Goal: Find specific page/section: Find specific page/section

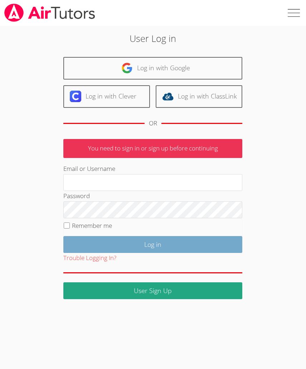
type input "[EMAIL_ADDRESS][DOMAIN_NAME]"
click at [174, 248] on input "Log in" at bounding box center [152, 244] width 179 height 17
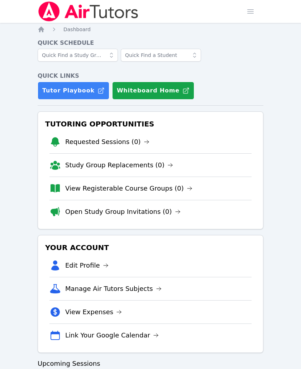
click at [107, 56] on span at bounding box center [111, 55] width 13 height 13
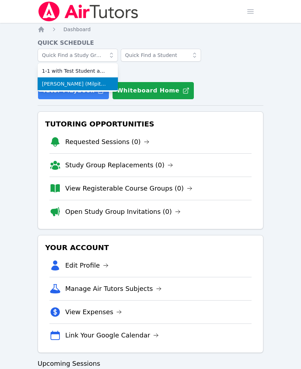
click at [103, 82] on span "Mattos (Milpitas) 2nd-6th Grade Math Groups" at bounding box center [78, 83] width 72 height 7
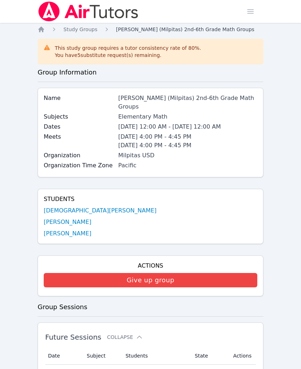
click at [161, 31] on span "Mattos (Milpitas) 2nd-6th Grade Math Groups" at bounding box center [185, 30] width 138 height 6
click at [41, 27] on icon "Breadcrumb" at bounding box center [41, 30] width 6 height 6
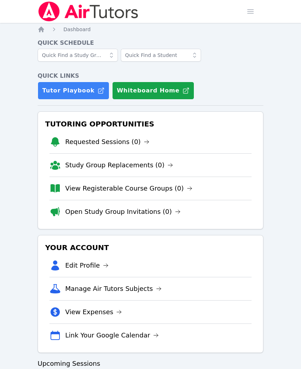
click at [114, 55] on icon at bounding box center [111, 55] width 7 height 7
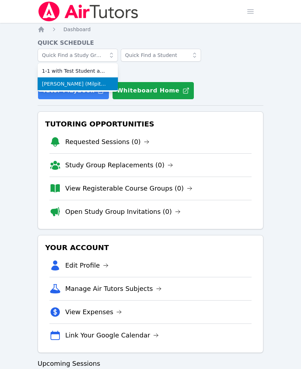
click at [94, 85] on span "Mattos (Milpitas) 2nd-6th Grade Math Groups" at bounding box center [78, 83] width 72 height 7
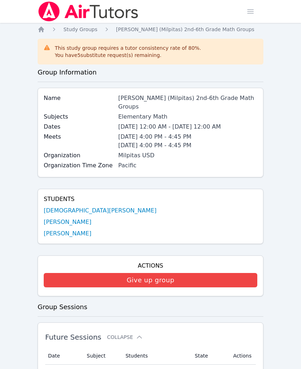
click at [77, 54] on div "You have 5 substitute request(s) remaining." at bounding box center [128, 55] width 146 height 7
click at [156, 27] on span "Mattos (Milpitas) 2nd-6th Grade Math Groups" at bounding box center [185, 30] width 138 height 6
click at [171, 31] on span "Mattos (Milpitas) 2nd-6th Grade Math Groups" at bounding box center [185, 30] width 138 height 6
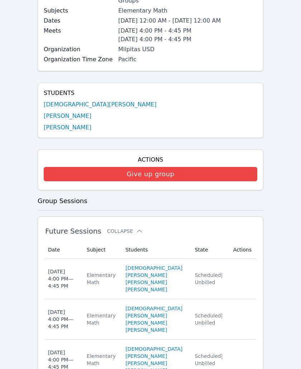
scroll to position [72, 0]
